Goal: Task Accomplishment & Management: Manage account settings

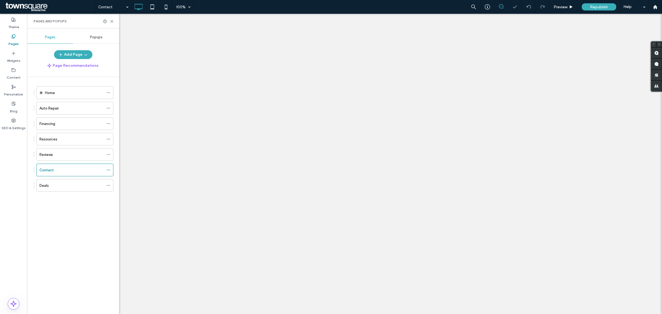
click at [111, 23] on div "Contact 100% Preview Republish Help Site Comments Team & Clients Automate new c…" at bounding box center [331, 157] width 662 height 314
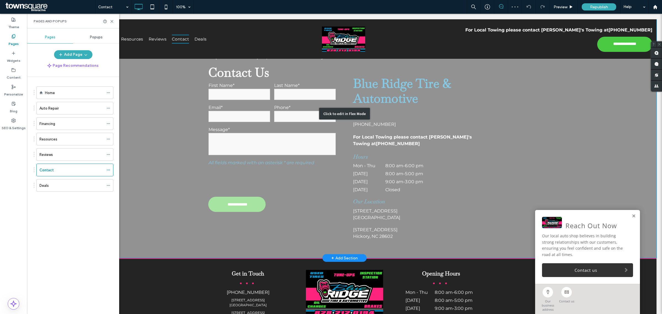
scroll to position [241, 0]
click at [269, 131] on div "Click to edit in Flex Mode" at bounding box center [345, 114] width 624 height 288
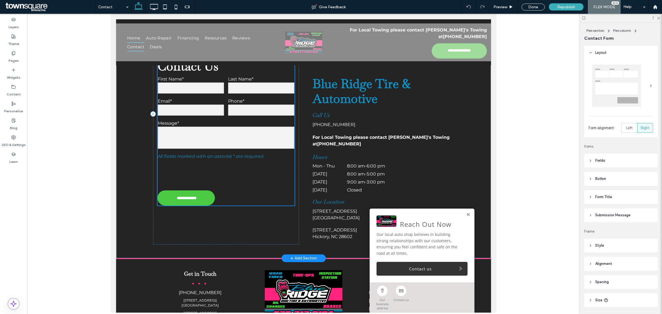
type input "*"
type input "***"
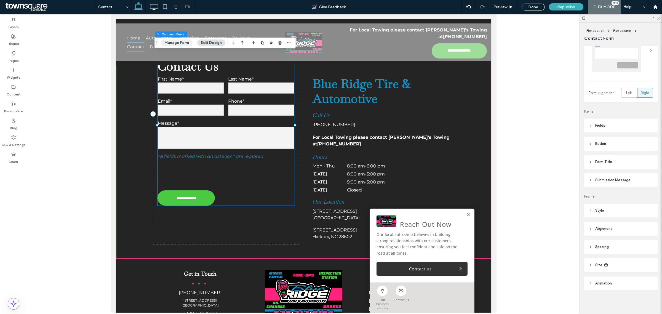
click at [177, 41] on button "Manage Form" at bounding box center [177, 42] width 32 height 7
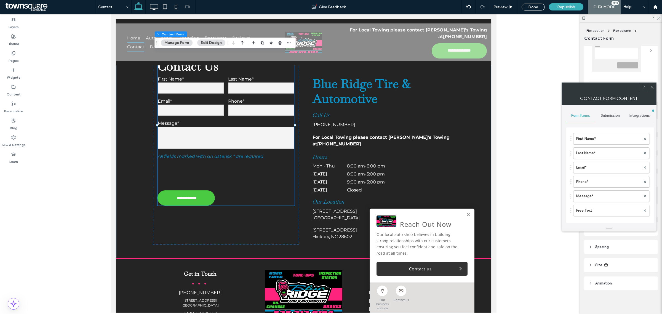
click at [619, 112] on div "Submission" at bounding box center [609, 115] width 29 height 12
click at [606, 141] on label "New submission notification" at bounding box center [610, 141] width 74 height 11
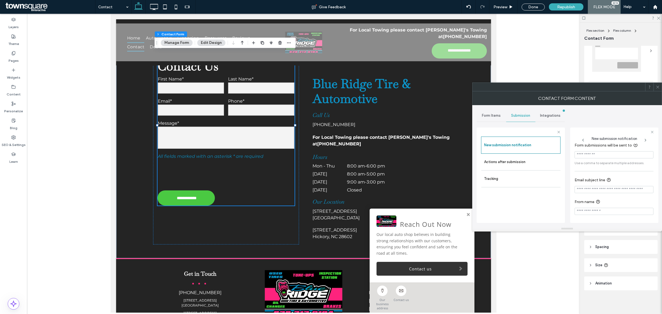
scroll to position [6, 0]
click at [516, 167] on label "Actions after submission" at bounding box center [521, 161] width 74 height 11
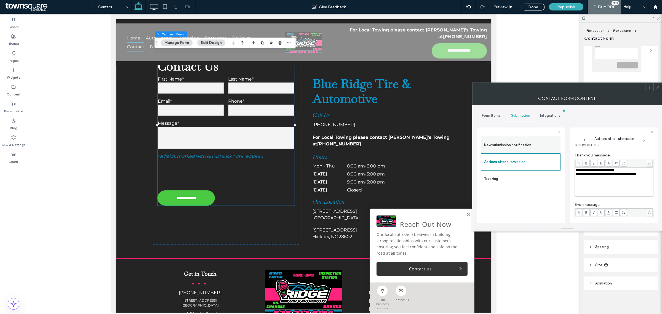
click at [516, 149] on label "New submission notification" at bounding box center [521, 144] width 74 height 11
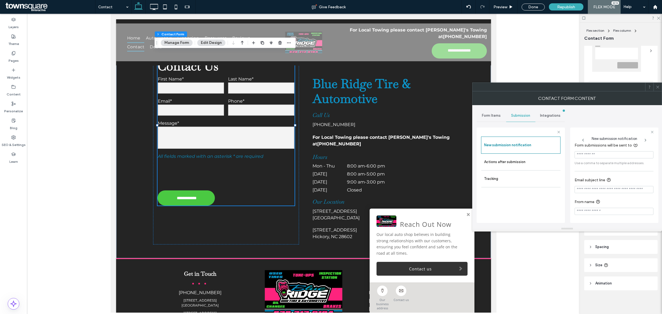
click at [498, 118] on div "Form Items" at bounding box center [490, 115] width 29 height 12
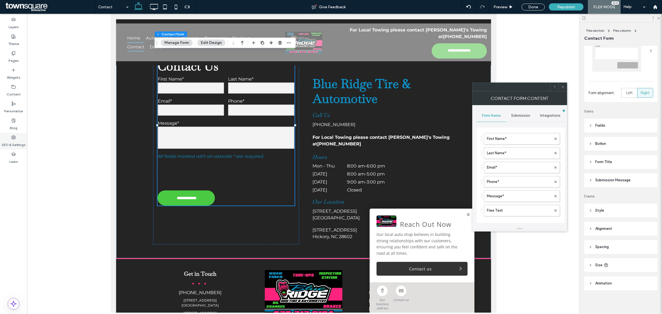
click at [11, 139] on icon at bounding box center [13, 137] width 4 height 4
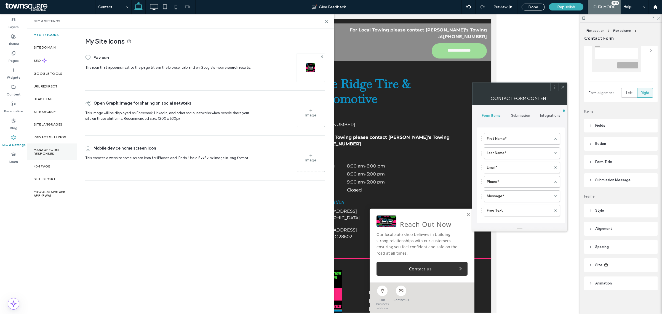
click at [48, 156] on div "Manage Form Responses" at bounding box center [52, 151] width 50 height 17
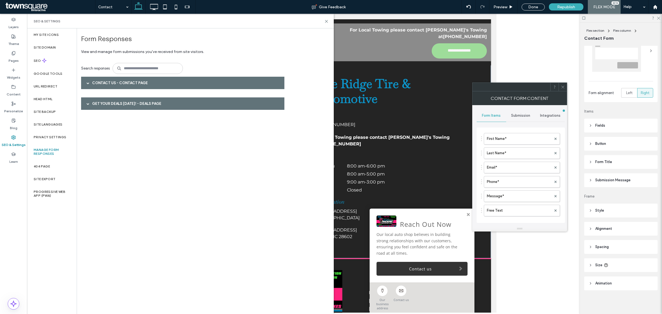
click at [119, 86] on div "Contact Us - Contact page" at bounding box center [182, 83] width 203 height 12
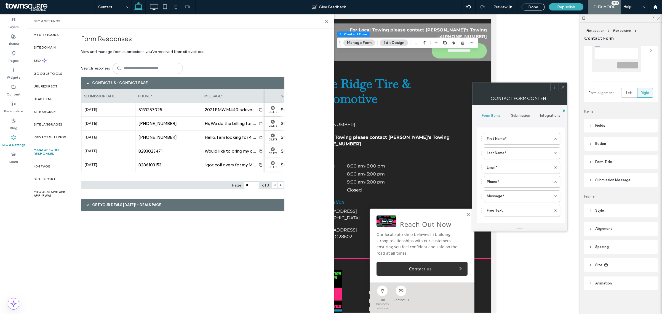
click at [236, 109] on span "2021 BMW M440i xdrive. I just purchased a set of 4 tires, hoping they will arri…" at bounding box center [475, 109] width 541 height 5
click at [282, 185] on div at bounding box center [281, 184] width 6 height 7
click at [280, 185] on use at bounding box center [281, 185] width 2 height 2
click at [275, 184] on icon at bounding box center [274, 185] width 3 height 3
type input "*"
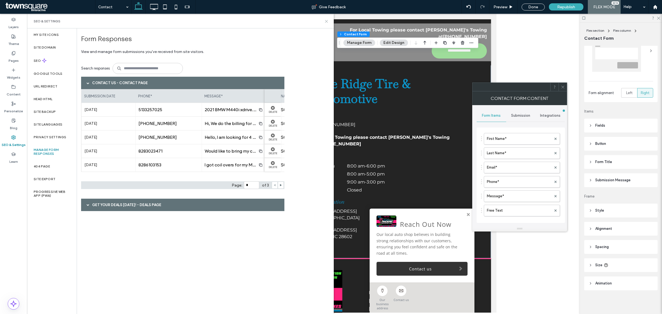
click at [326, 21] on icon at bounding box center [326, 21] width 4 height 4
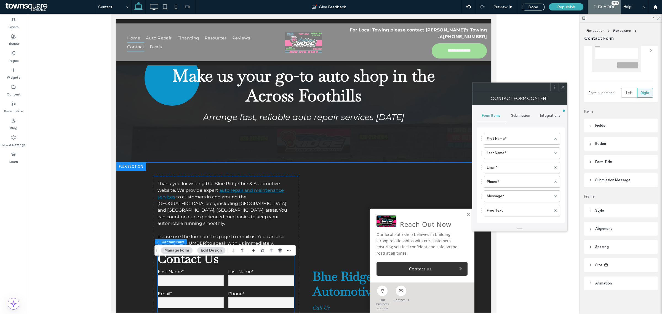
scroll to position [0, 0]
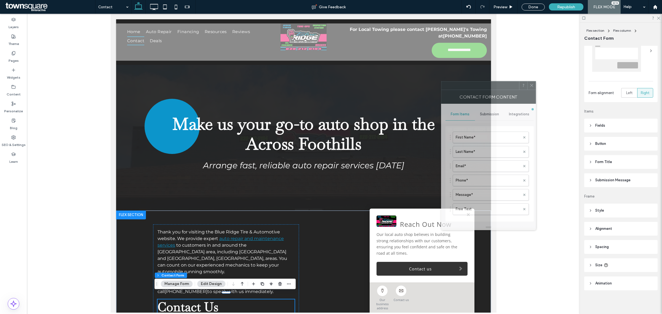
drag, startPoint x: 488, startPoint y: 88, endPoint x: 453, endPoint y: 85, distance: 35.4
click at [453, 85] on div at bounding box center [480, 85] width 78 height 8
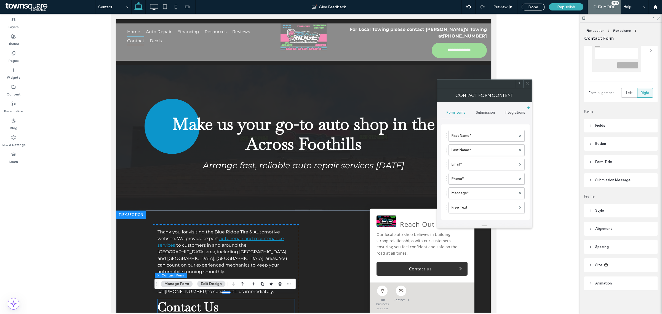
click at [528, 87] on span at bounding box center [527, 84] width 4 height 8
